Goal: Task Accomplishment & Management: Manage account settings

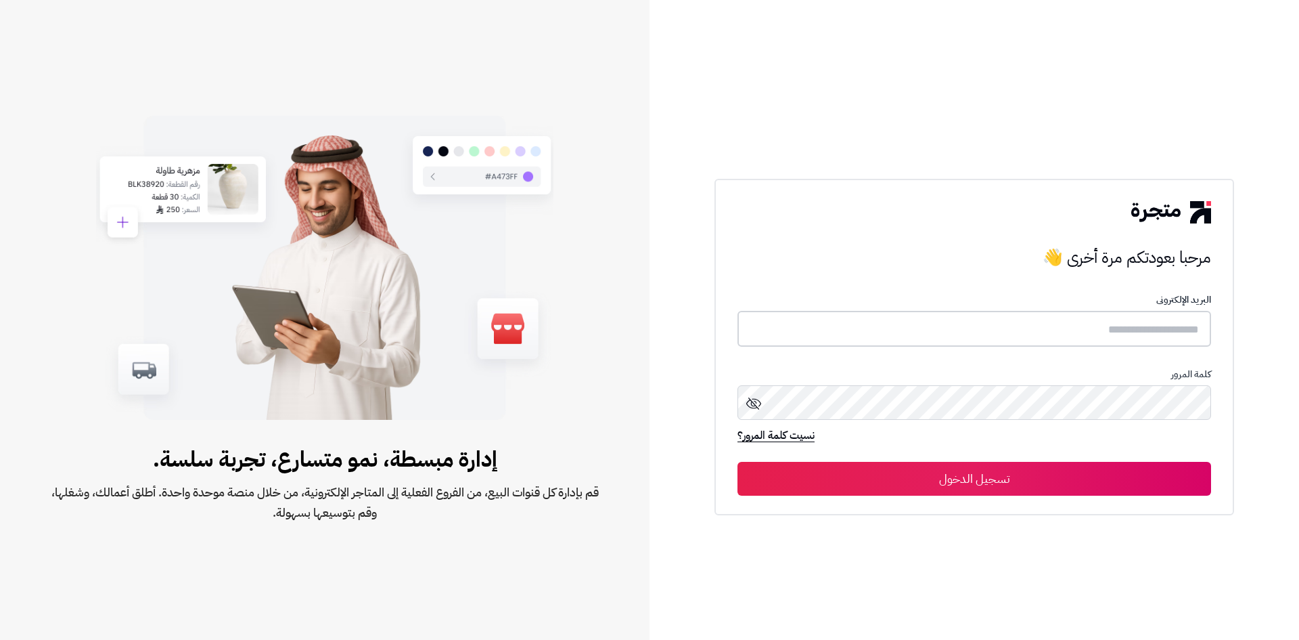
type input "**********"
click at [971, 481] on button "تسجيل الدخول" at bounding box center [975, 478] width 474 height 34
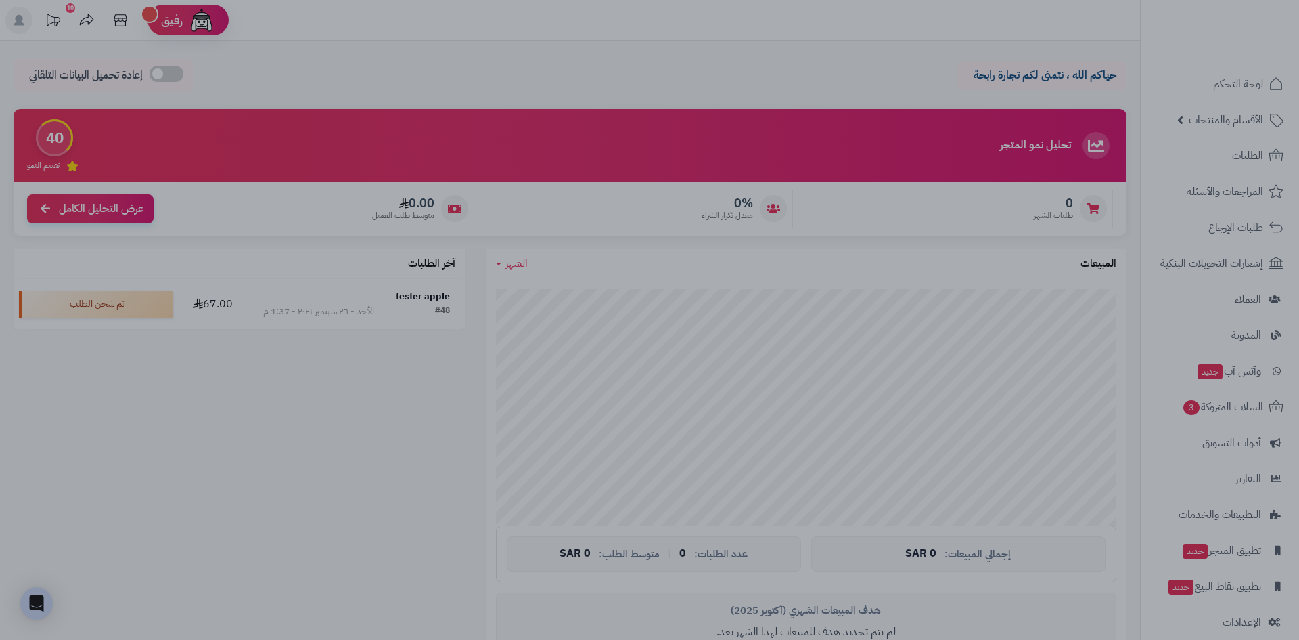
click at [309, 378] on div at bounding box center [649, 320] width 1299 height 640
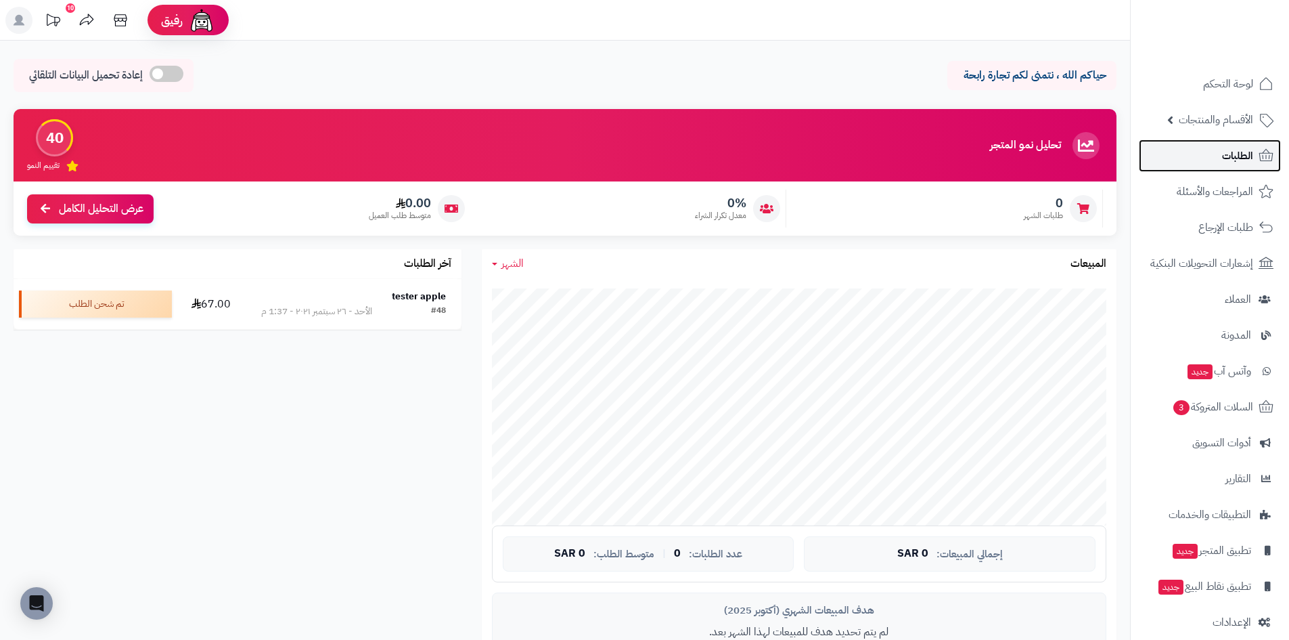
click at [1211, 160] on link "الطلبات" at bounding box center [1210, 155] width 142 height 32
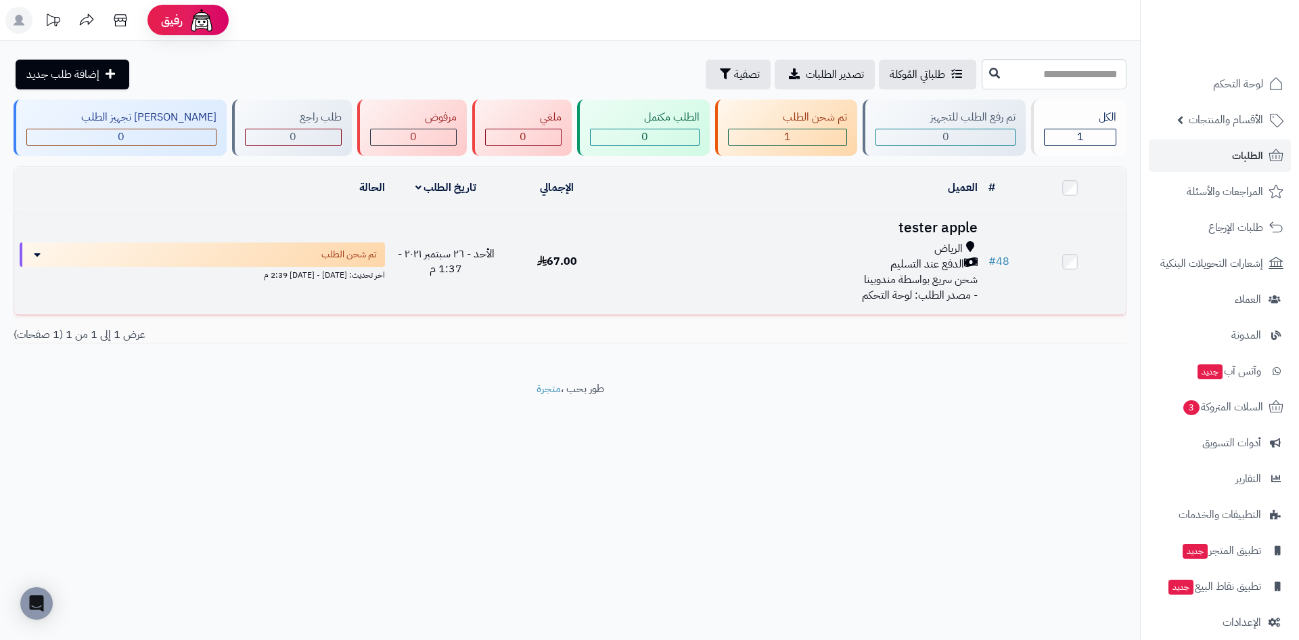
click at [797, 257] on div "الدفع عند التسليم" at bounding box center [798, 265] width 359 height 16
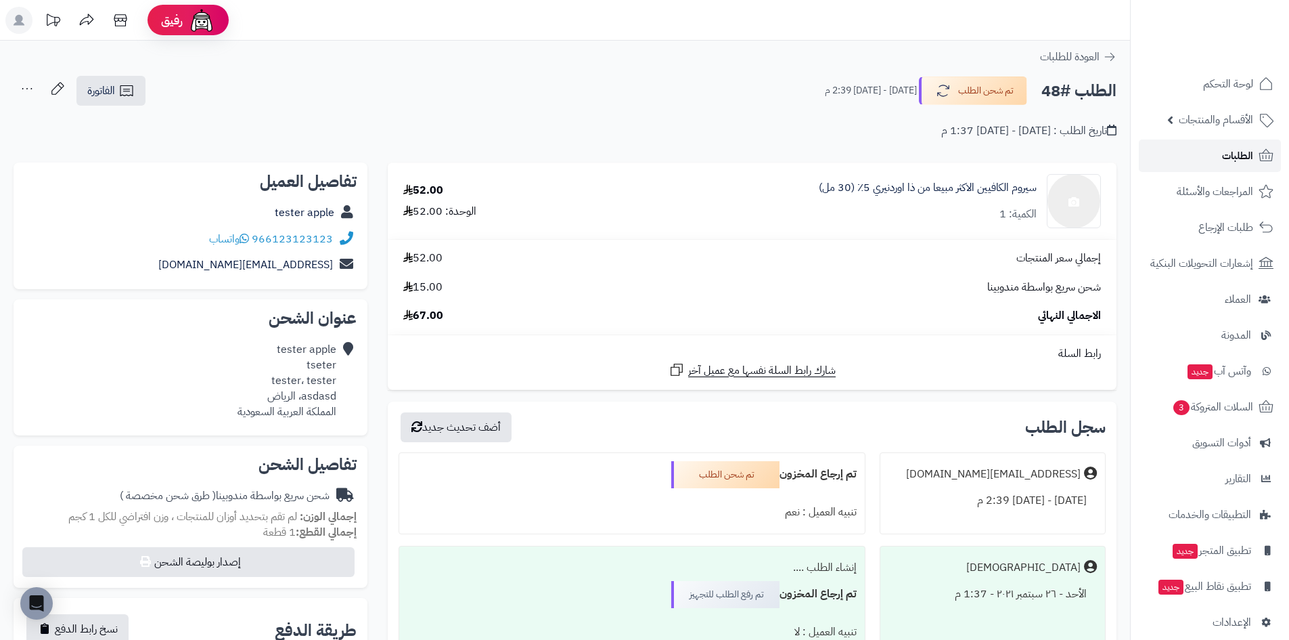
click at [1231, 153] on span "الطلبات" at bounding box center [1237, 155] width 31 height 19
